Goal: Transaction & Acquisition: Purchase product/service

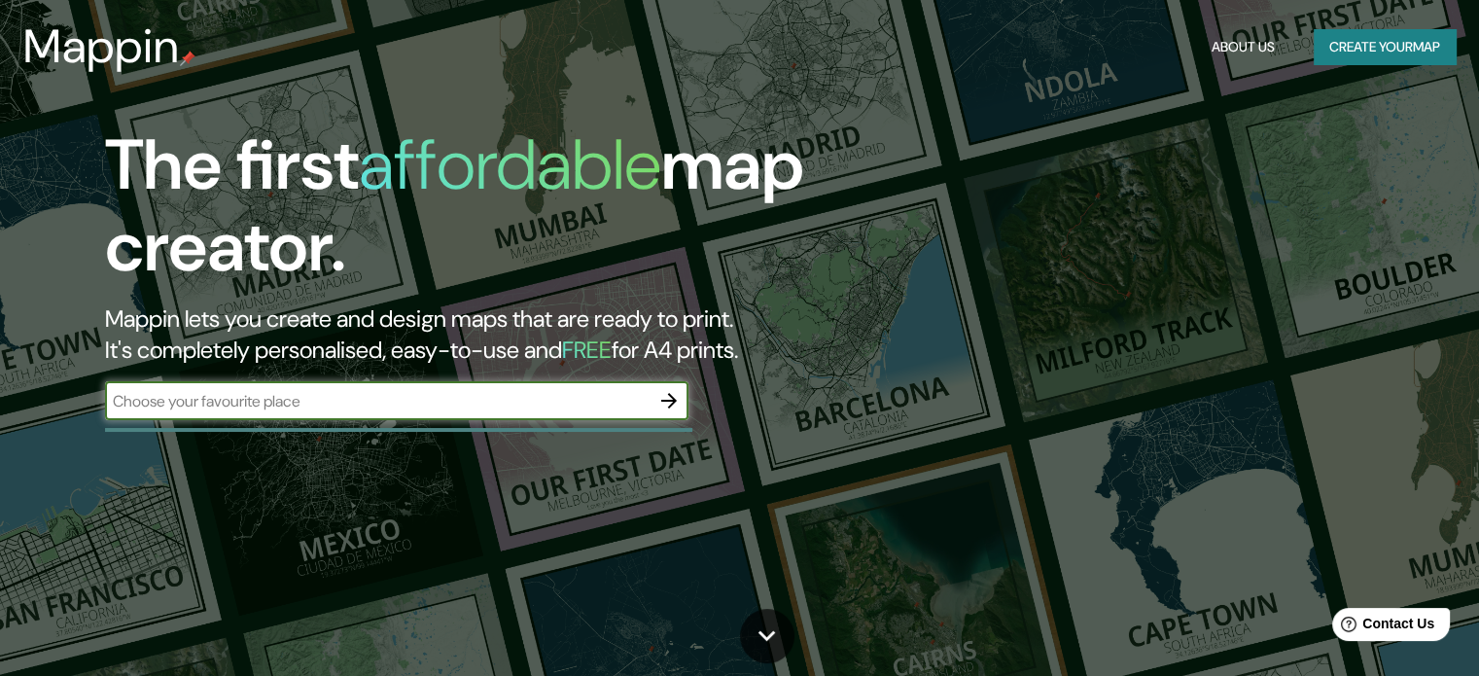
click at [1345, 54] on button "Create your map" at bounding box center [1385, 47] width 142 height 36
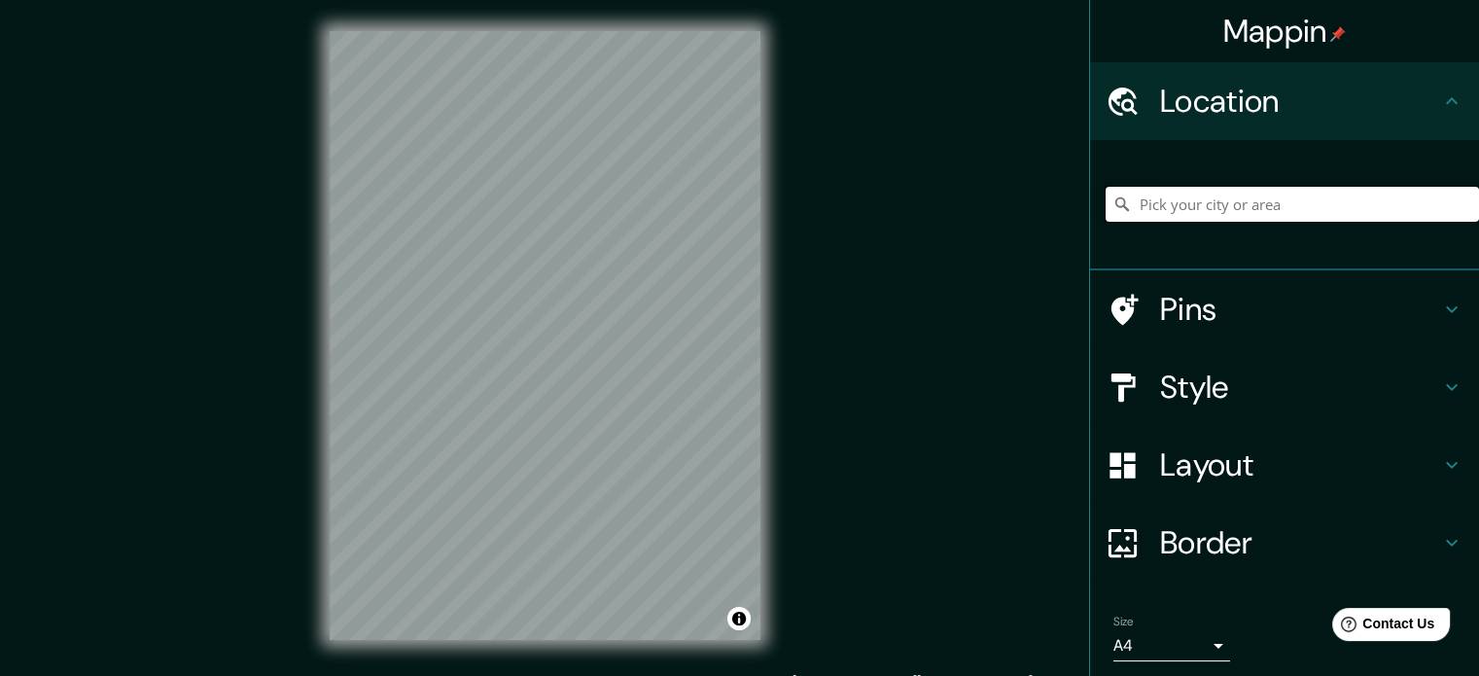
click at [1260, 194] on input "Pick your city or area" at bounding box center [1292, 204] width 373 height 35
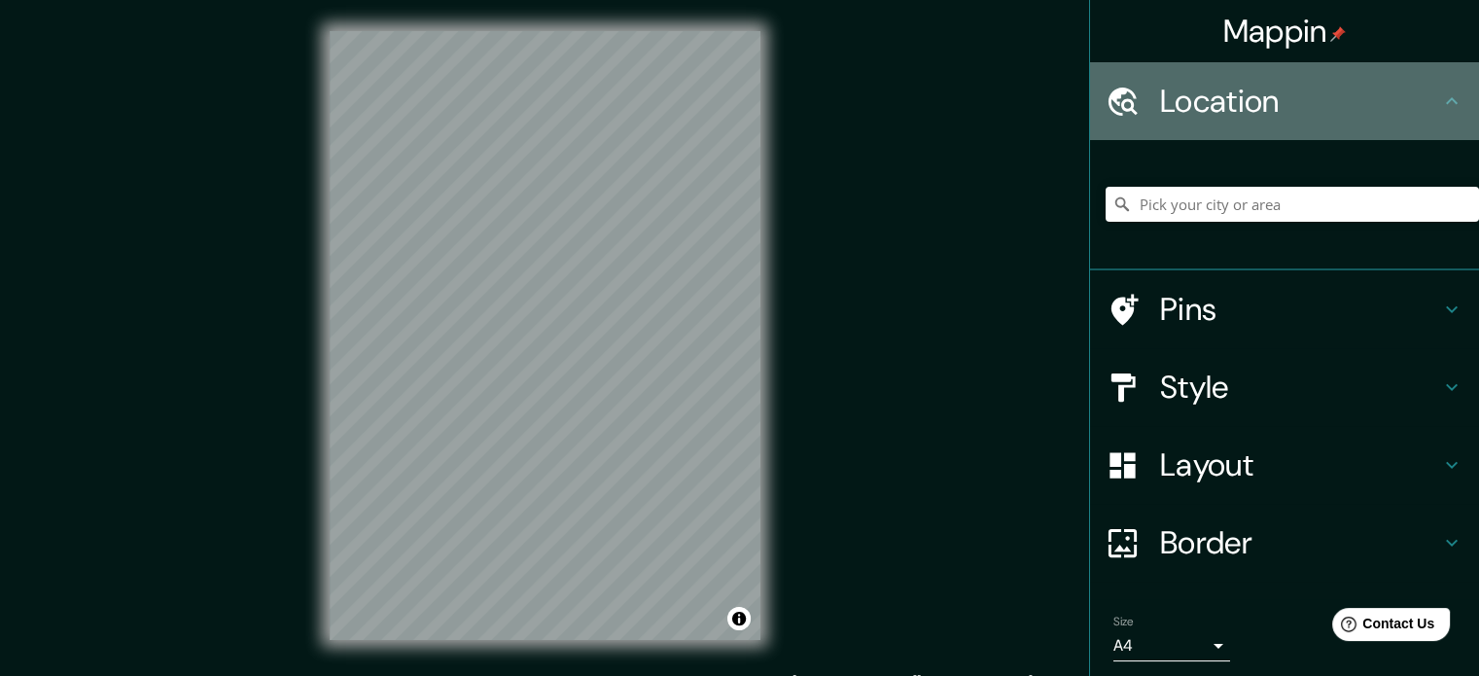
click at [1269, 67] on div "Location" at bounding box center [1284, 101] width 389 height 78
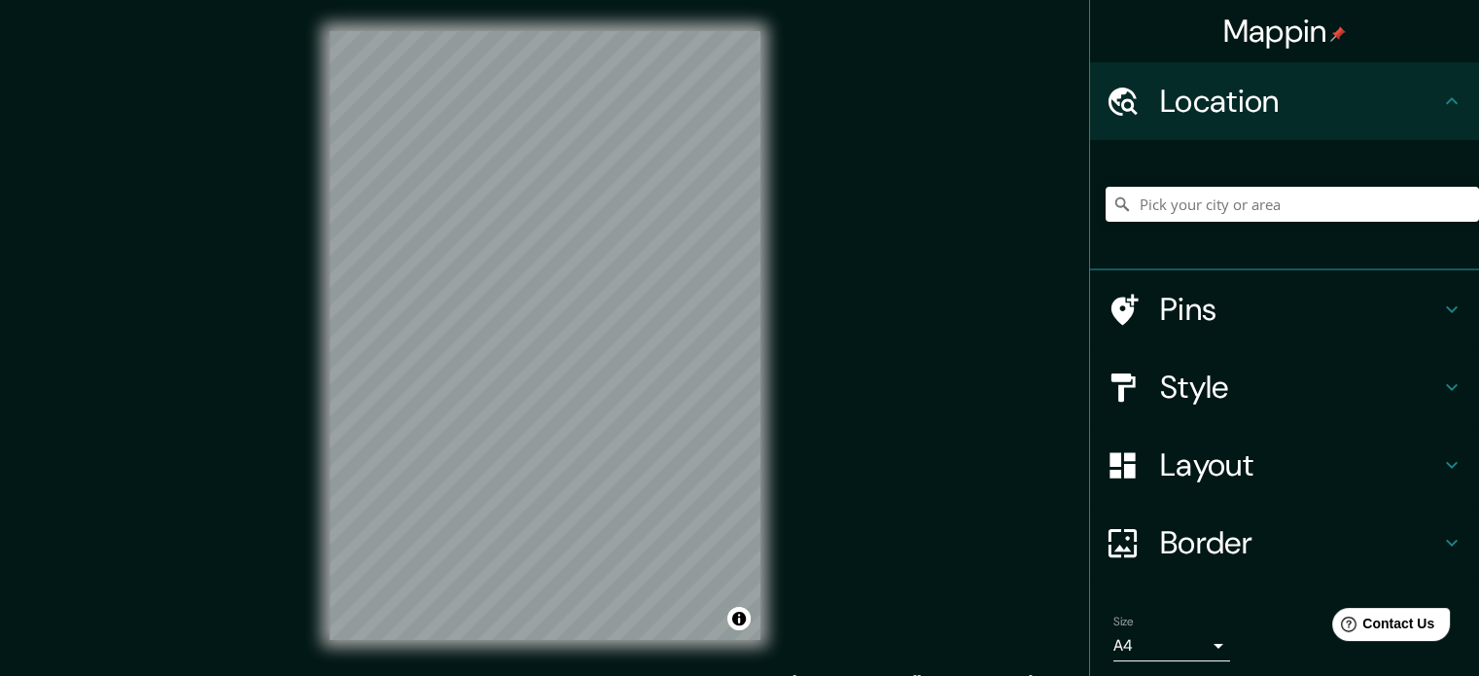
click at [1266, 91] on h4 "Location" at bounding box center [1300, 101] width 280 height 39
click at [1163, 214] on input "Elige tu ciudad o zona" at bounding box center [1292, 204] width 373 height 35
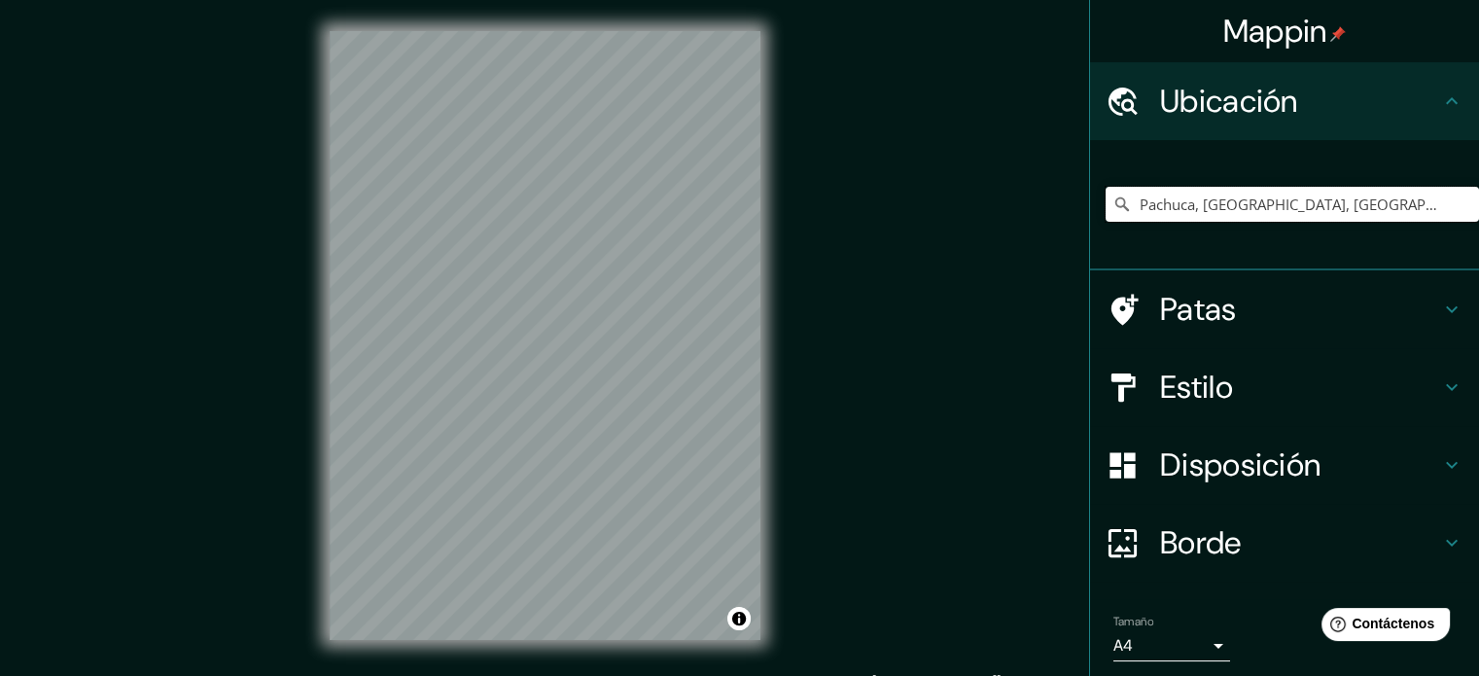
type input "Pachuca, Hidalgo, México"
click at [1200, 310] on font "Patas" at bounding box center [1198, 309] width 77 height 41
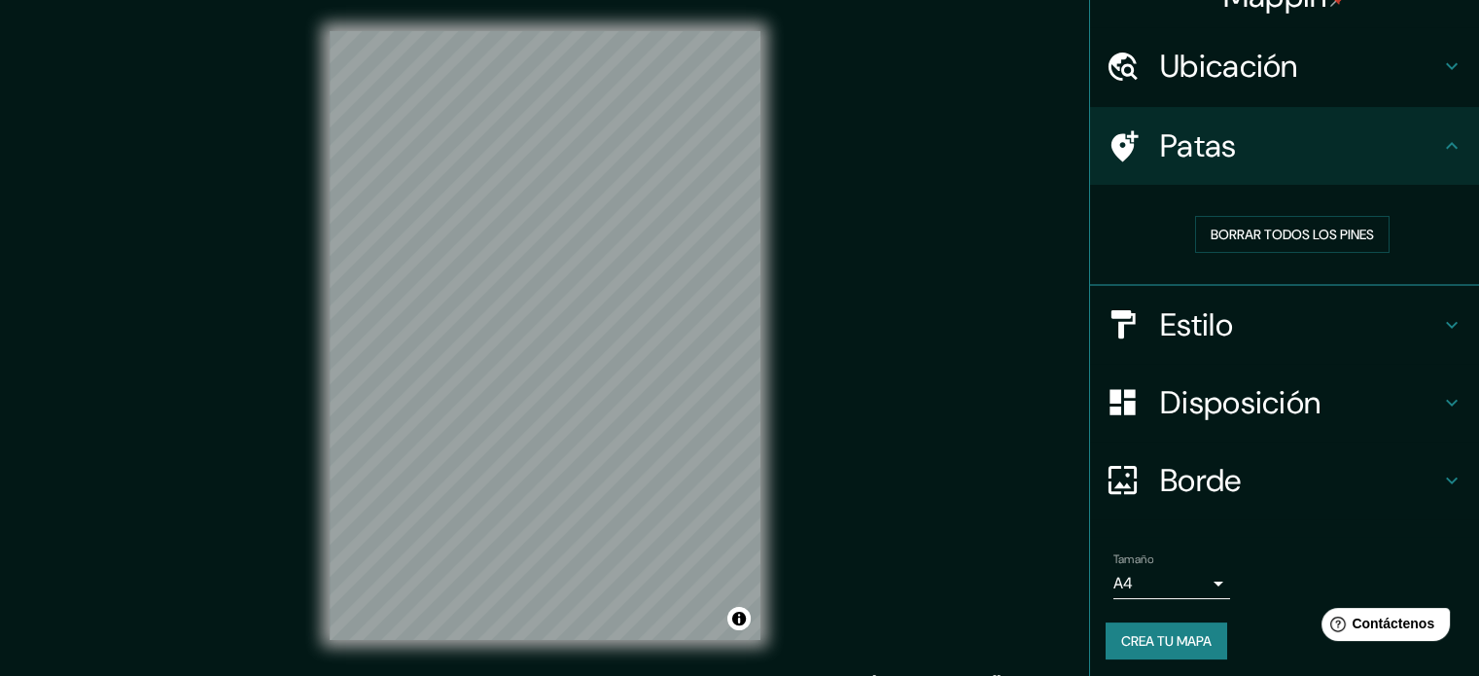
scroll to position [39, 0]
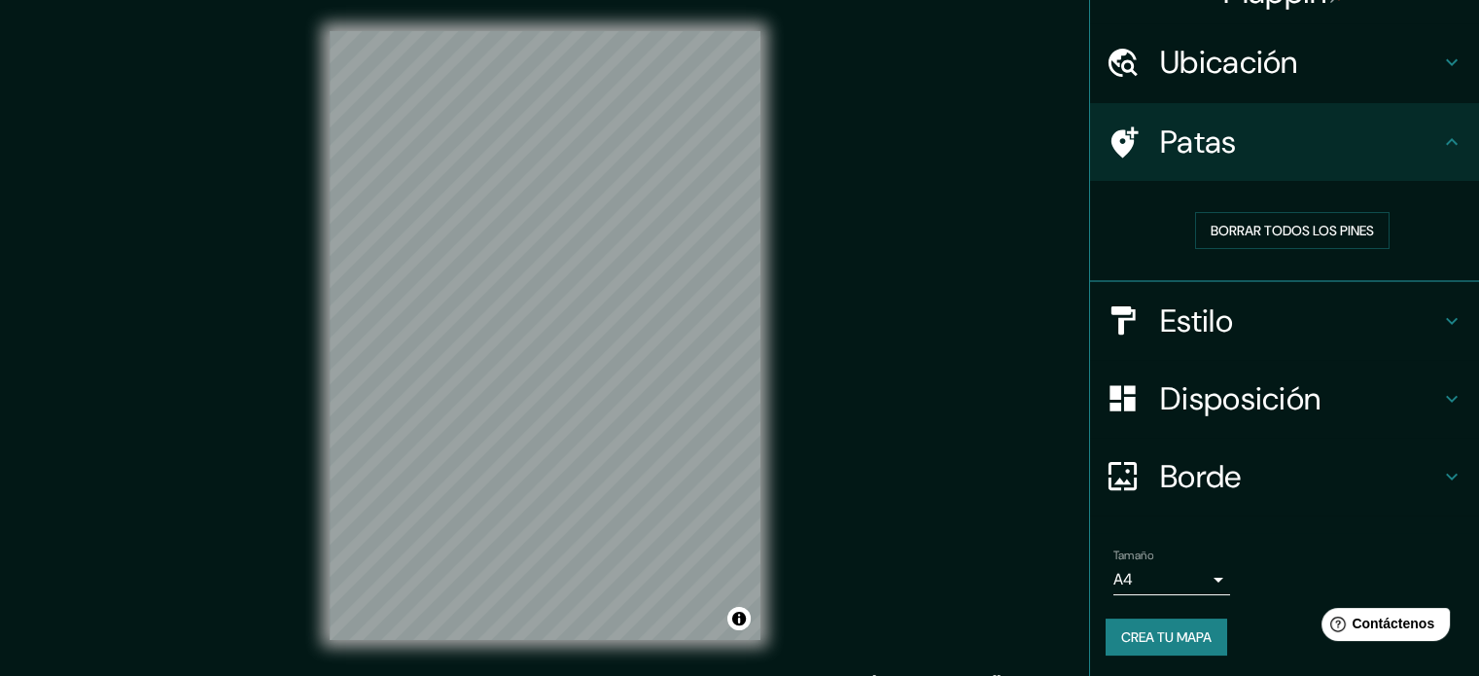
click at [1280, 324] on h4 "Estilo" at bounding box center [1300, 320] width 280 height 39
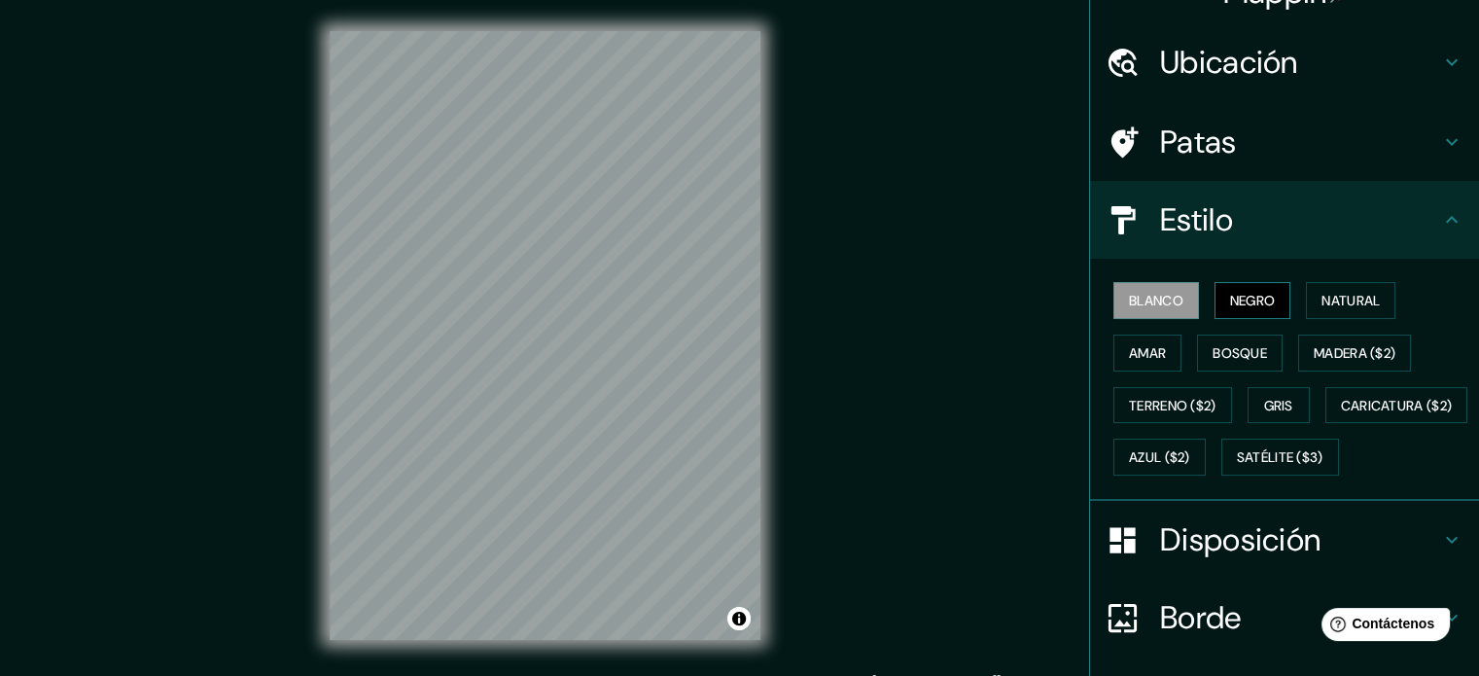
click at [1245, 296] on font "Negro" at bounding box center [1253, 301] width 46 height 18
click at [1113, 348] on button "Amar" at bounding box center [1147, 353] width 68 height 37
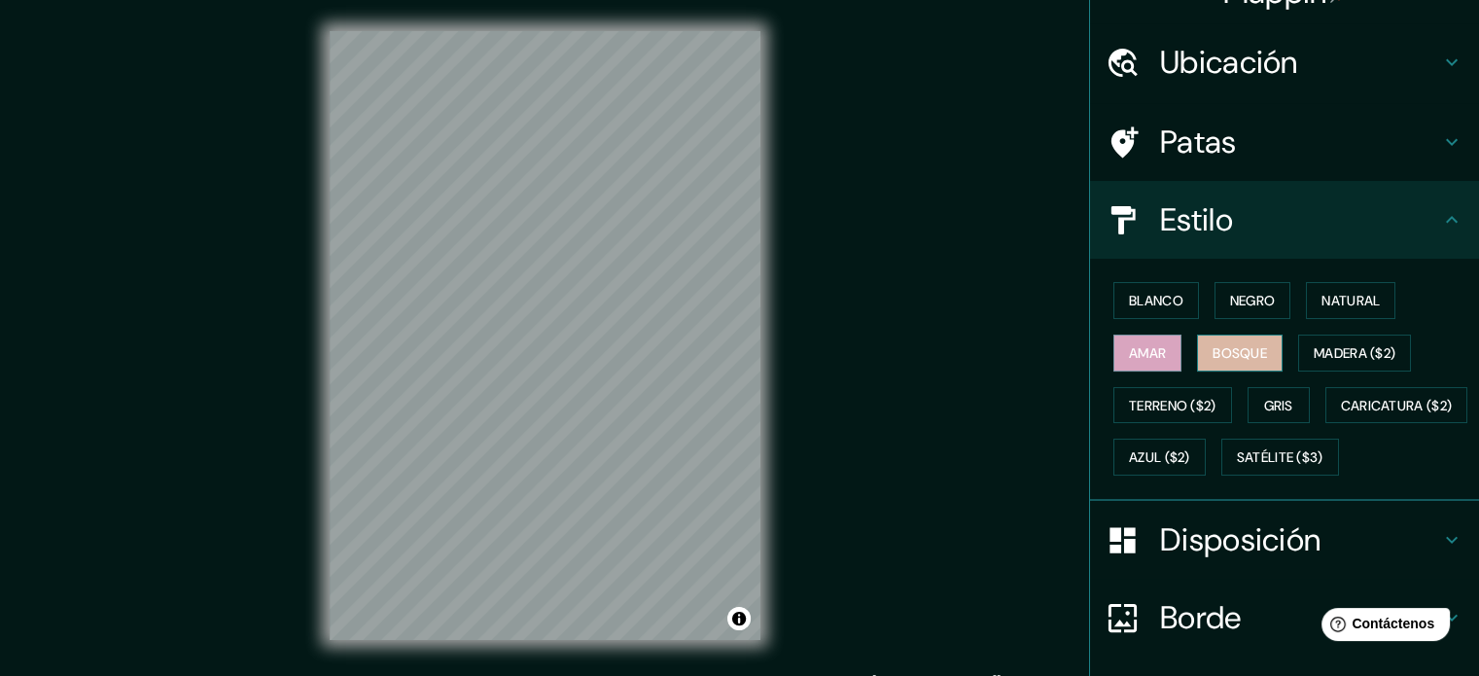
click at [1219, 341] on font "Bosque" at bounding box center [1240, 352] width 54 height 25
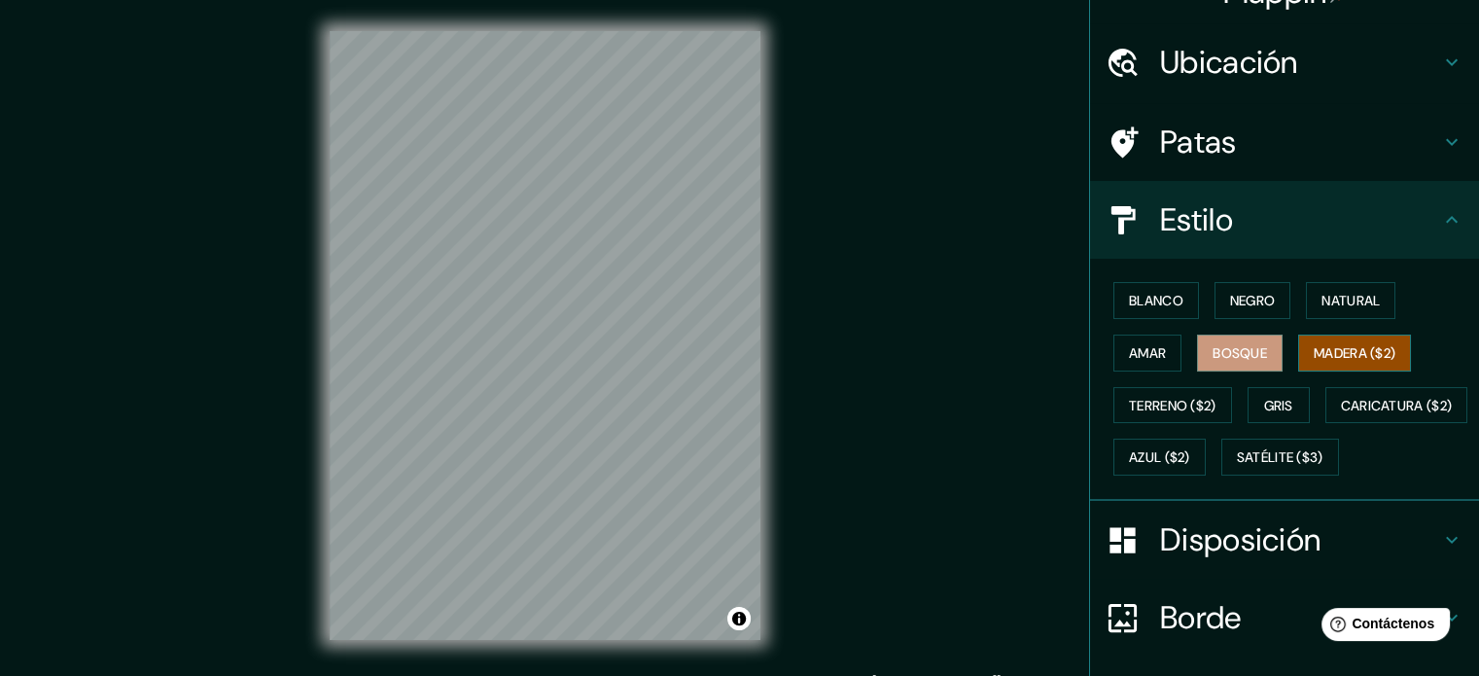
click at [1319, 345] on font "Madera ($2)" at bounding box center [1355, 353] width 82 height 18
click at [1330, 294] on font "Natural" at bounding box center [1350, 301] width 58 height 18
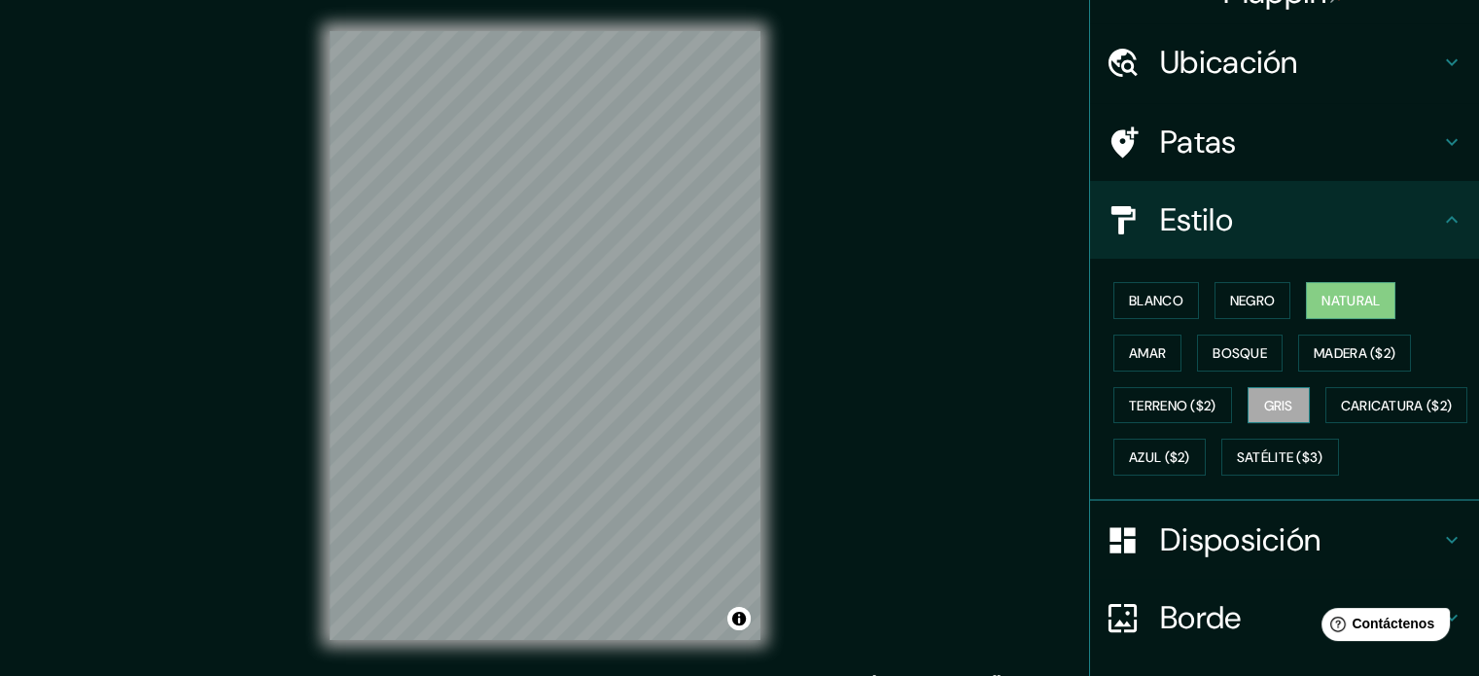
click at [1248, 395] on button "Gris" at bounding box center [1279, 405] width 62 height 37
click at [1151, 397] on font "Terreno ($2)" at bounding box center [1173, 406] width 88 height 18
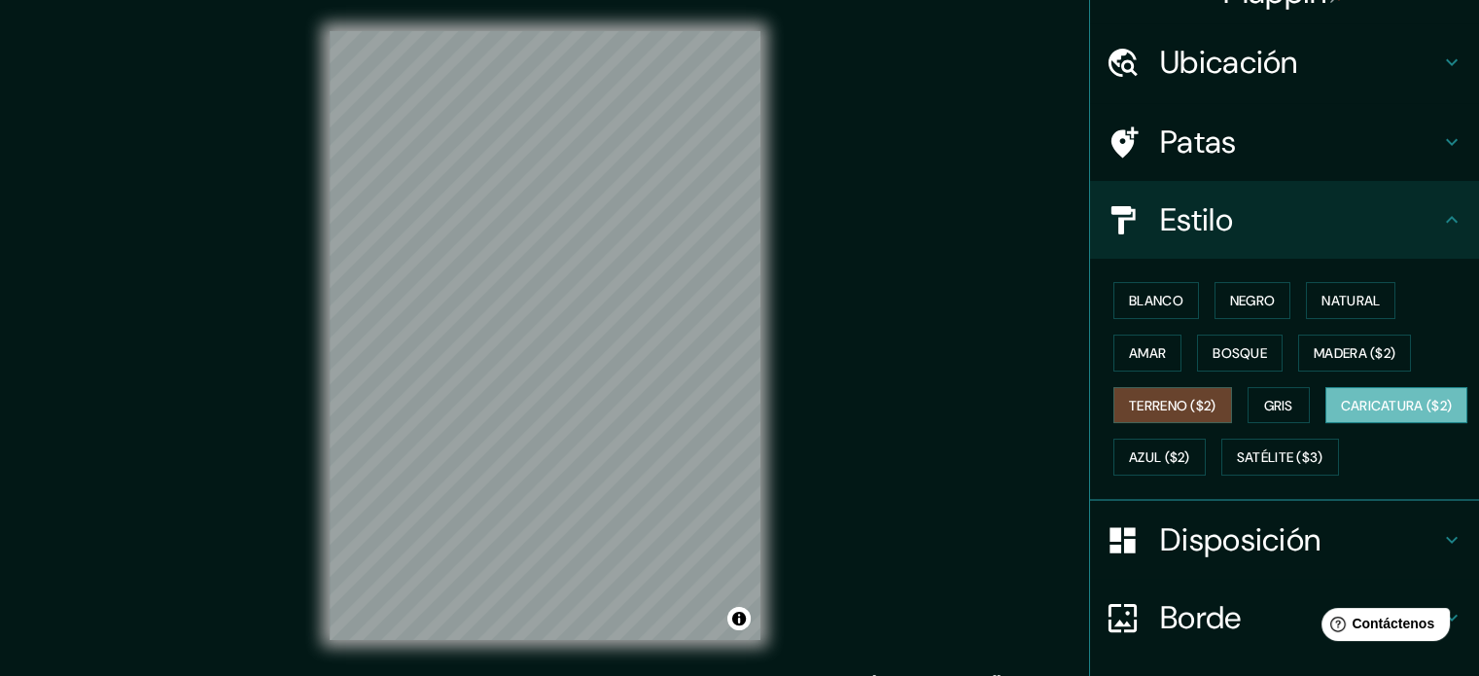
click at [1341, 414] on font "Caricatura ($2)" at bounding box center [1397, 406] width 112 height 18
click at [1206, 440] on button "Azul ($2)" at bounding box center [1159, 457] width 92 height 37
click at [1341, 414] on font "Caricatura ($2)" at bounding box center [1397, 406] width 112 height 18
click at [1237, 470] on font "Satélite ($3)" at bounding box center [1280, 456] width 87 height 25
click at [1341, 414] on font "Caricatura ($2)" at bounding box center [1397, 406] width 112 height 18
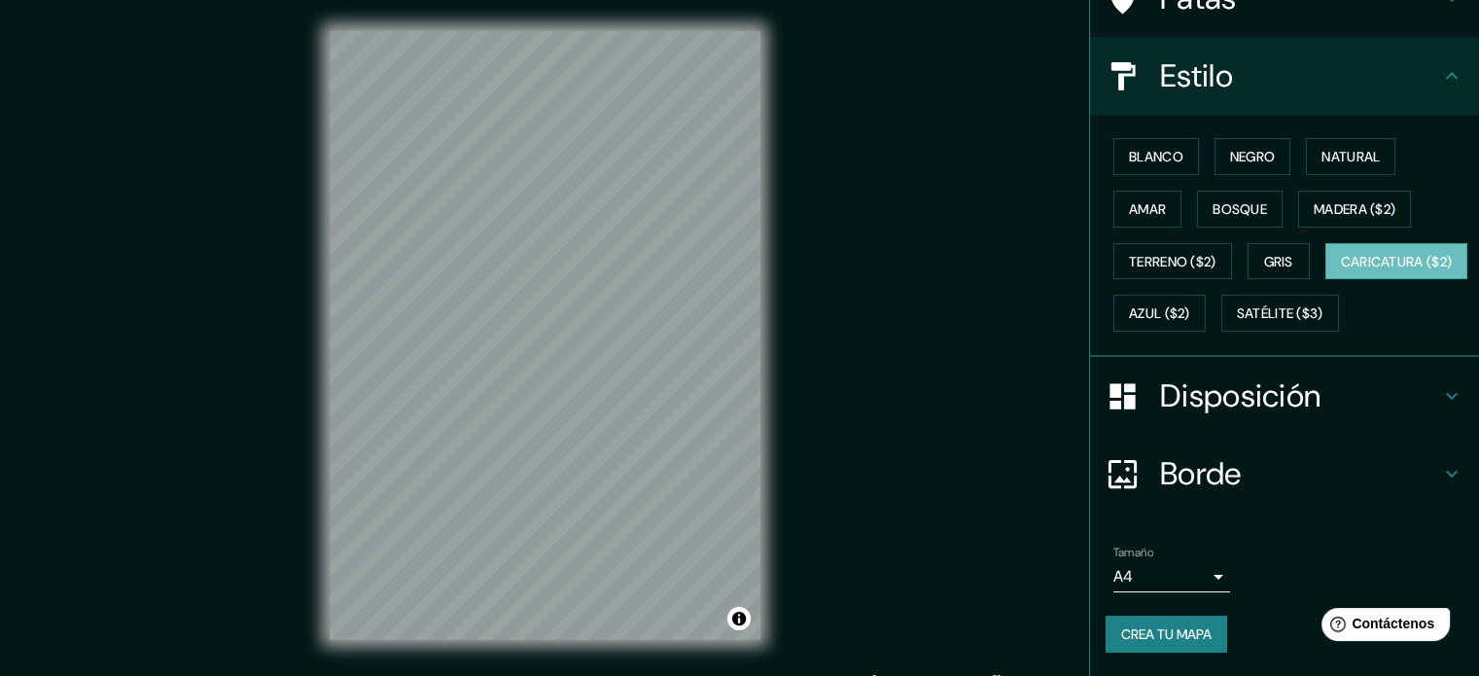
click at [1281, 418] on div "Disposición" at bounding box center [1284, 396] width 389 height 78
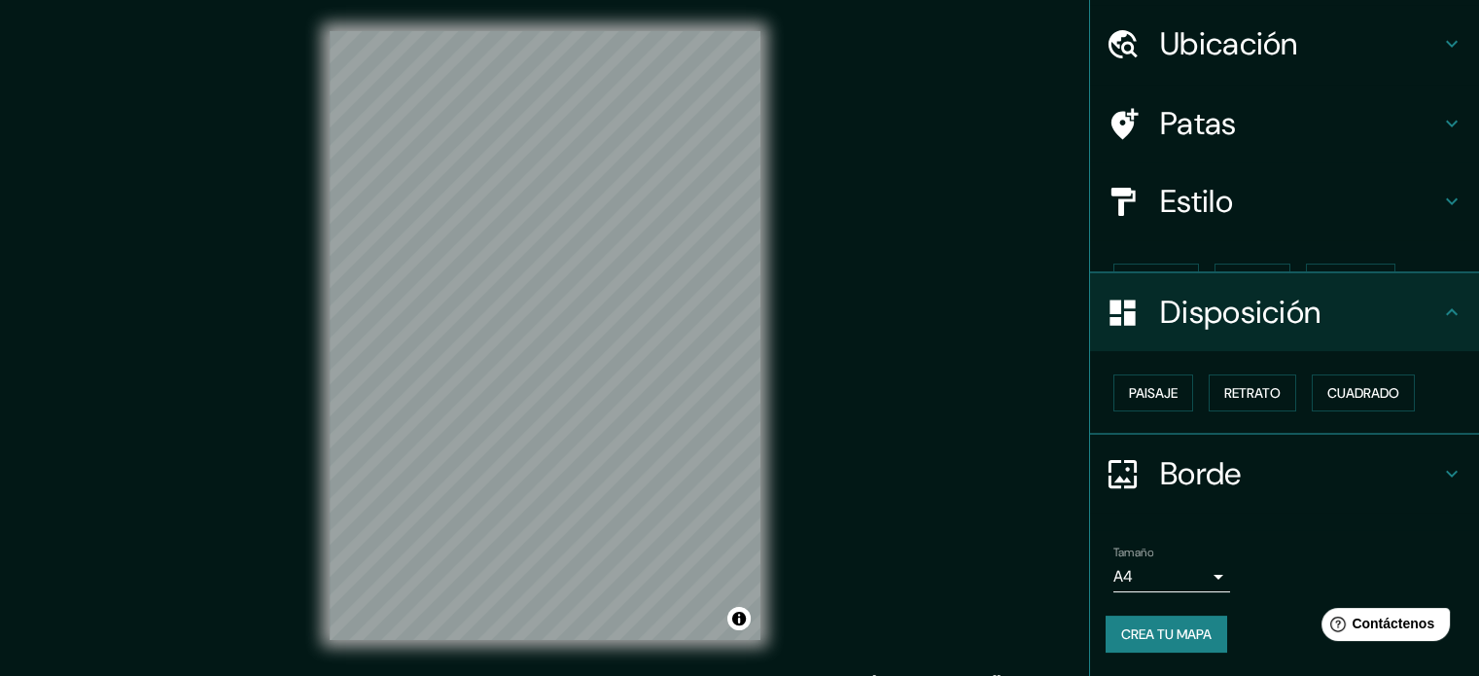
scroll to position [23, 0]
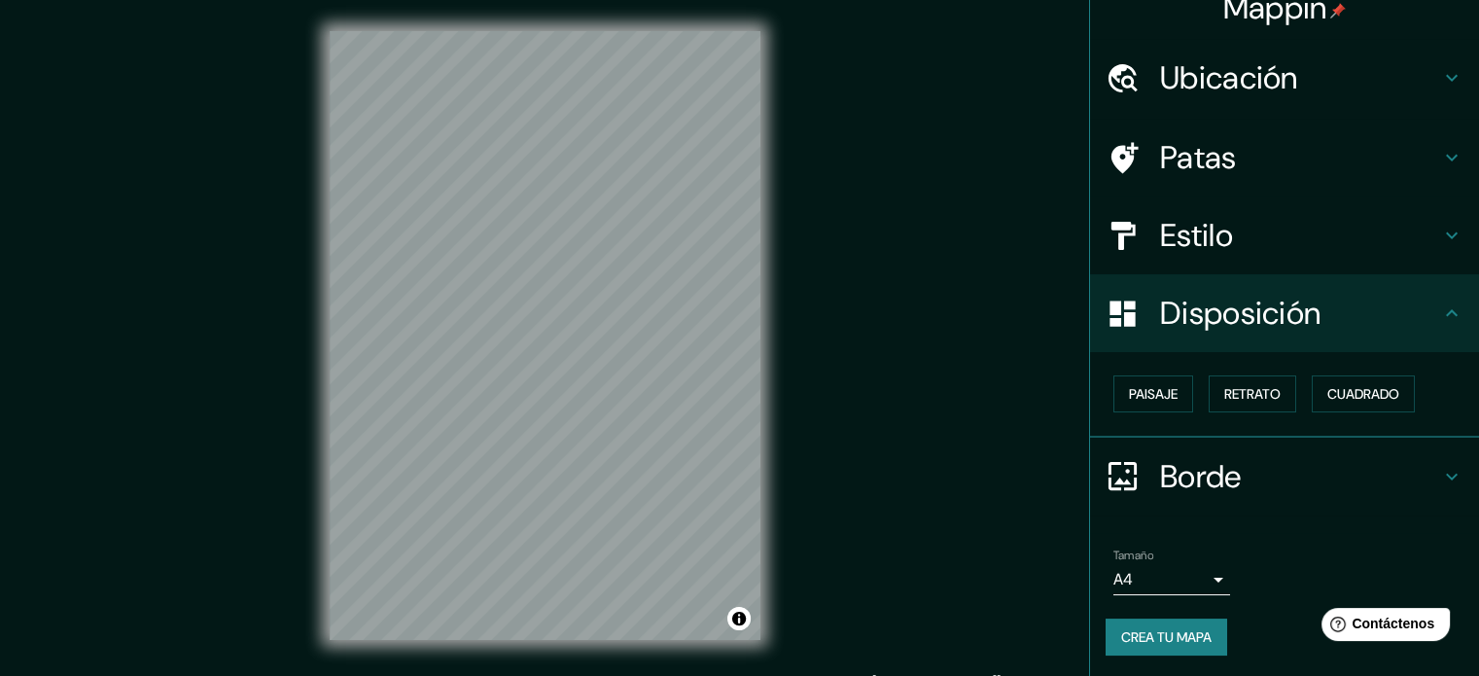
click at [1256, 154] on h4 "Patas" at bounding box center [1300, 157] width 280 height 39
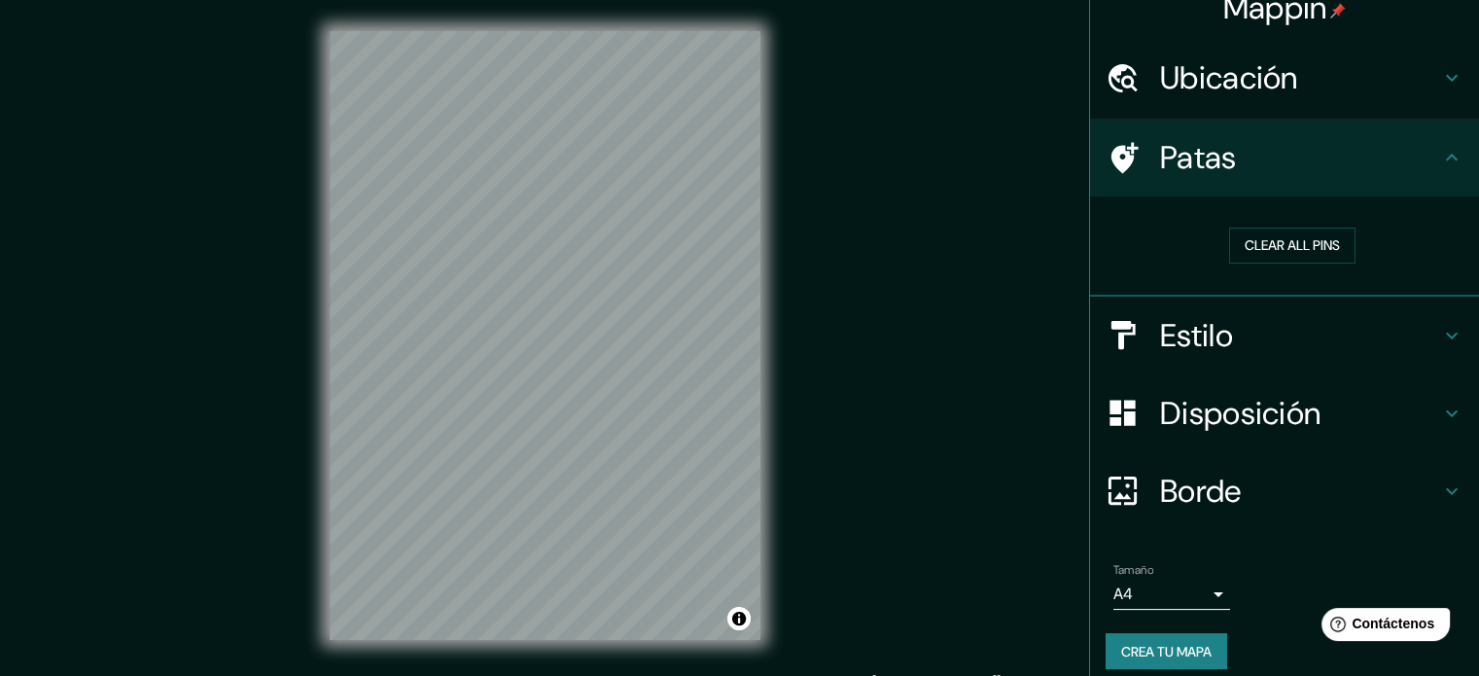
click at [1232, 348] on h4 "Estilo" at bounding box center [1300, 335] width 280 height 39
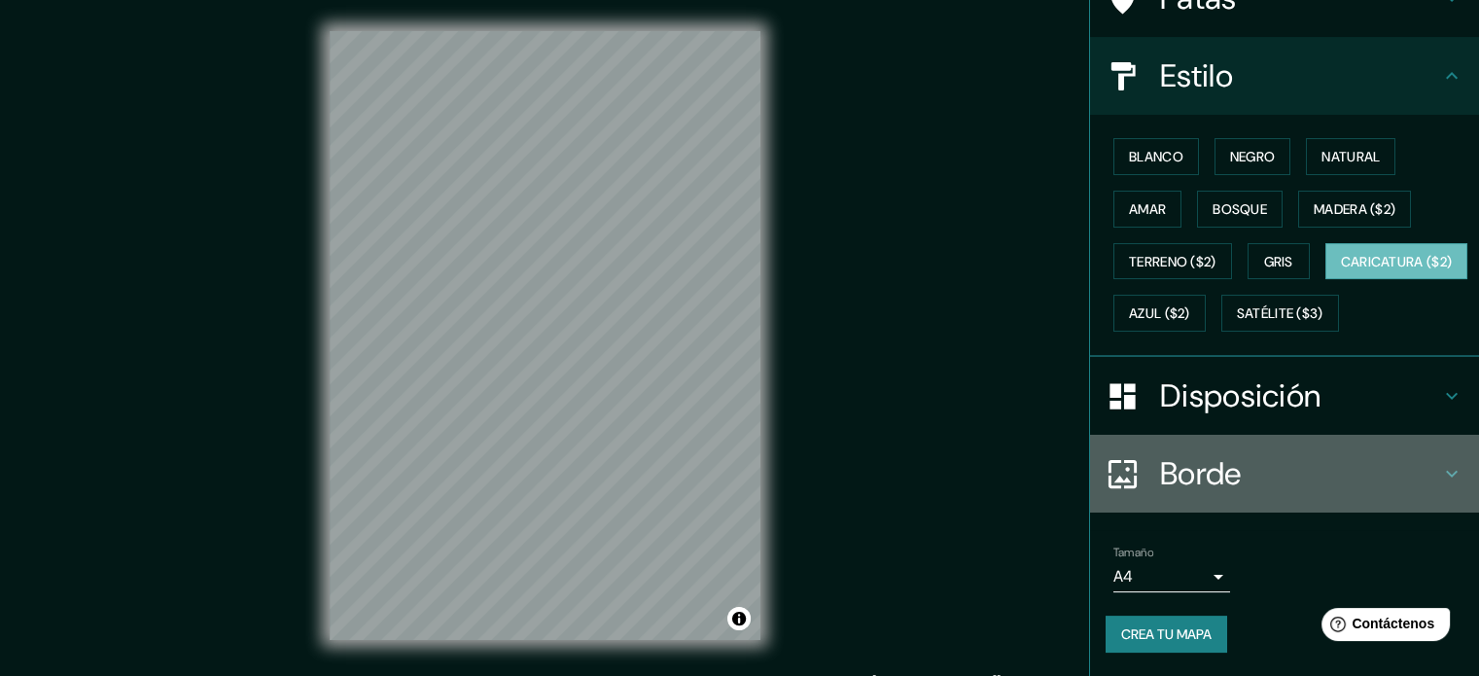
click at [1244, 485] on h4 "Borde" at bounding box center [1300, 473] width 280 height 39
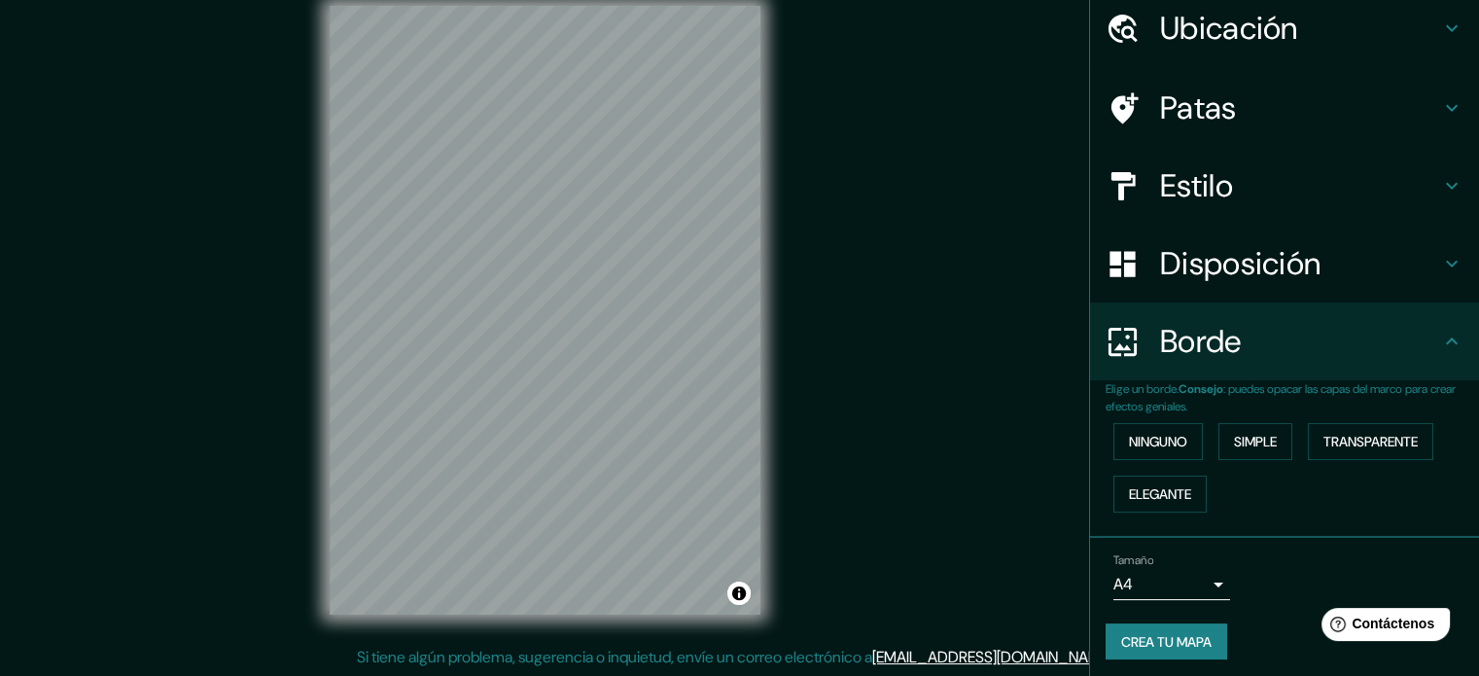
scroll to position [78, 0]
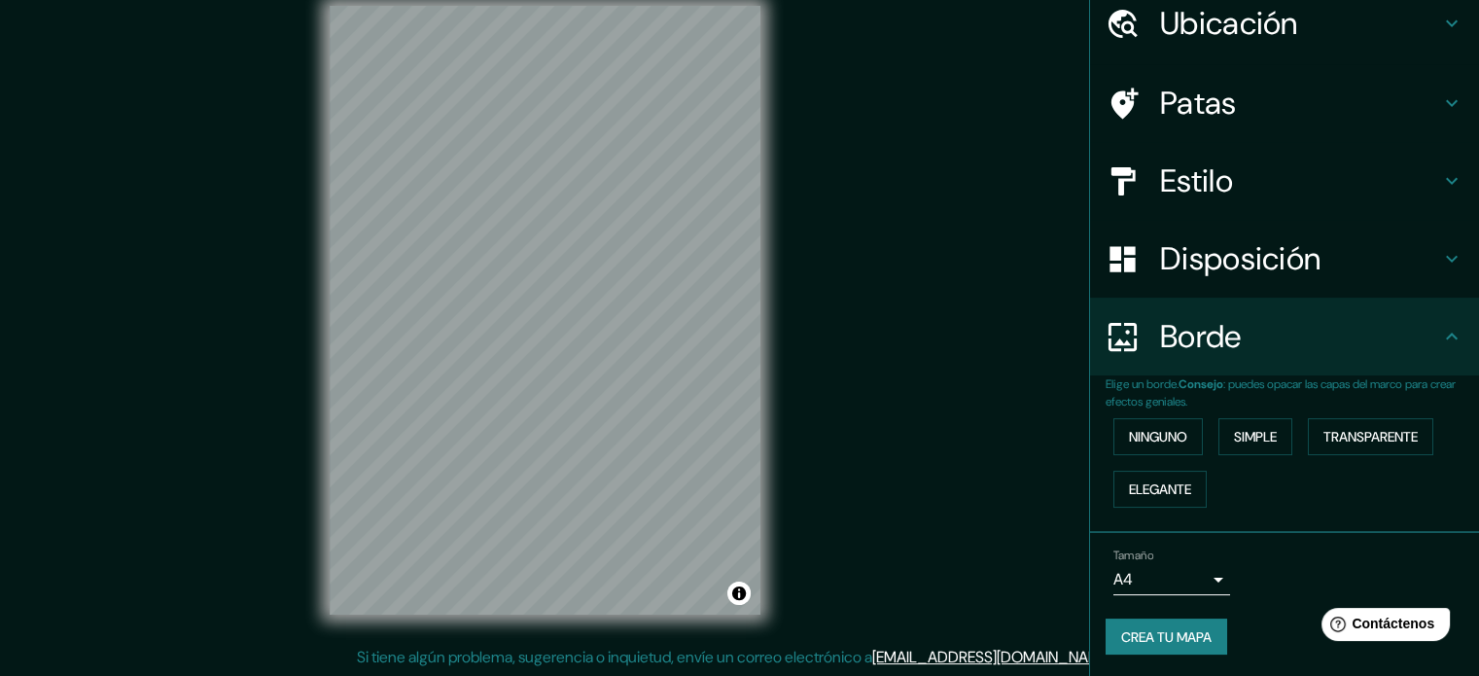
click at [1157, 624] on font "Crea tu mapa" at bounding box center [1166, 636] width 90 height 25
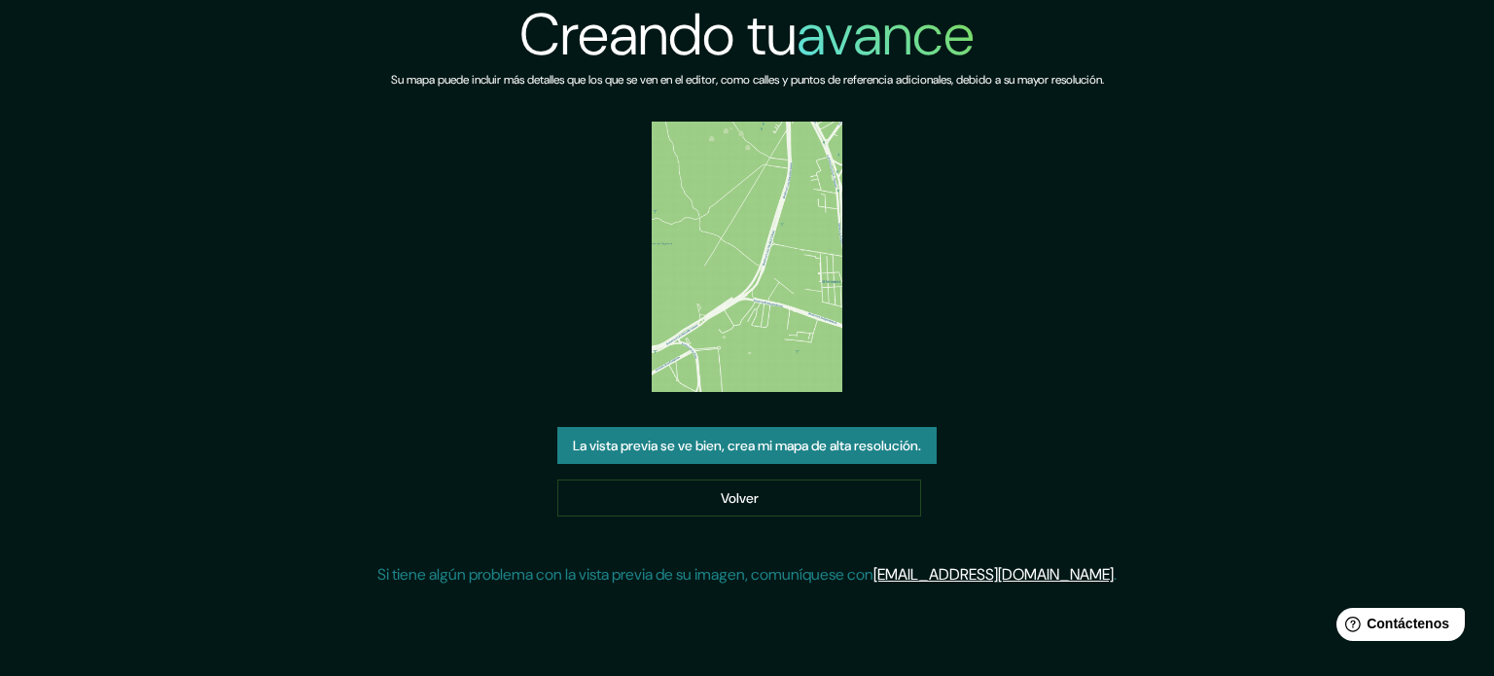
click at [777, 299] on img at bounding box center [748, 257] width 192 height 270
click at [827, 474] on div "La vista previa se ve bien, crea mi mapa de alta resolución. Volver" at bounding box center [746, 471] width 379 height 89
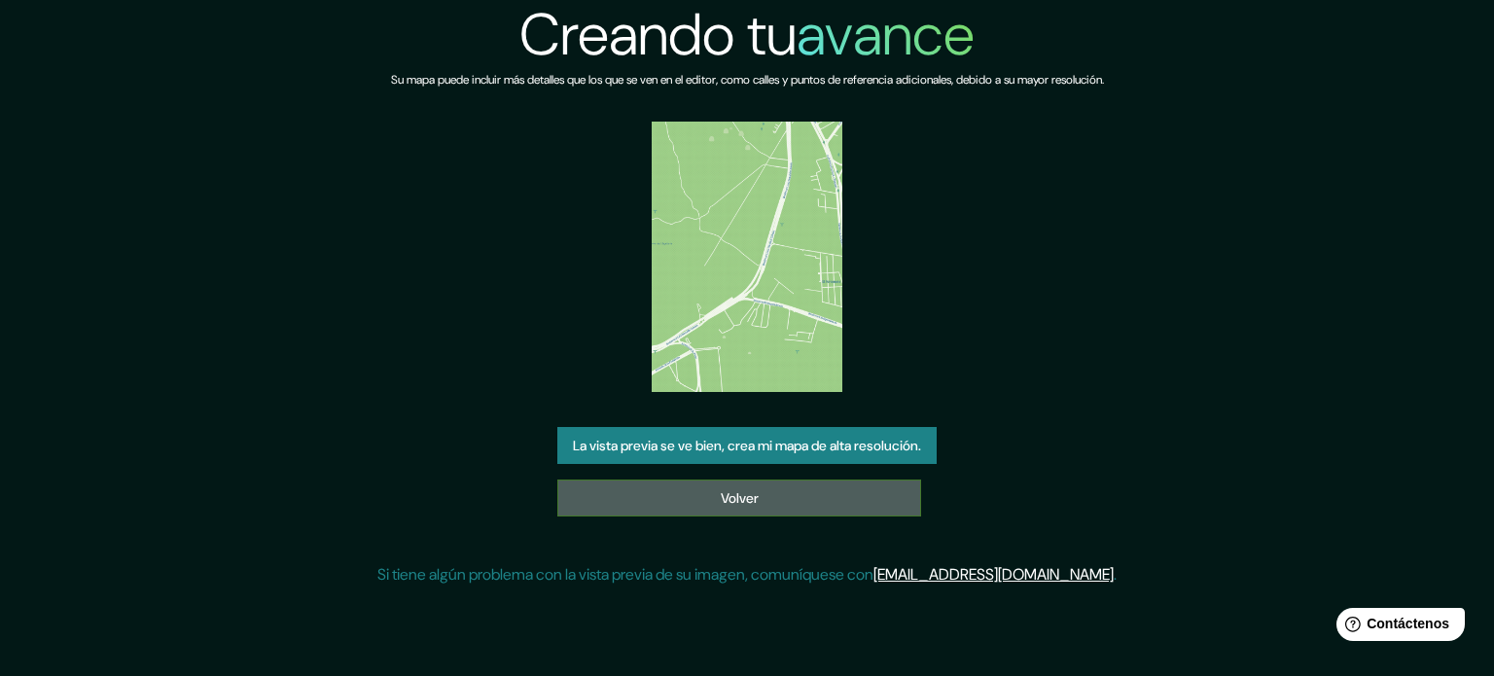
click at [819, 499] on link "Volver" at bounding box center [739, 497] width 364 height 37
